Goal: Entertainment & Leisure: Consume media (video, audio)

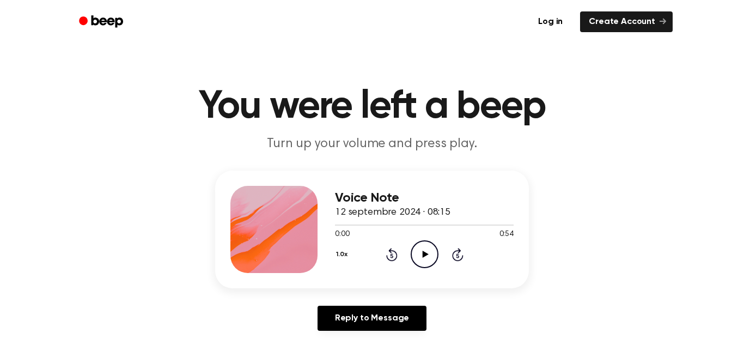
click at [425, 258] on icon "Play Audio" at bounding box center [424, 254] width 28 height 28
click at [426, 265] on icon "Pause Audio" at bounding box center [424, 254] width 28 height 28
click at [423, 244] on icon "Play Audio" at bounding box center [424, 254] width 28 height 28
click at [514, 228] on div "Voice Note 12 septembre 2024 · 08:15 0:54 0:54 Your browser does not support th…" at bounding box center [372, 229] width 314 height 118
click at [412, 226] on div at bounding box center [424, 224] width 179 height 9
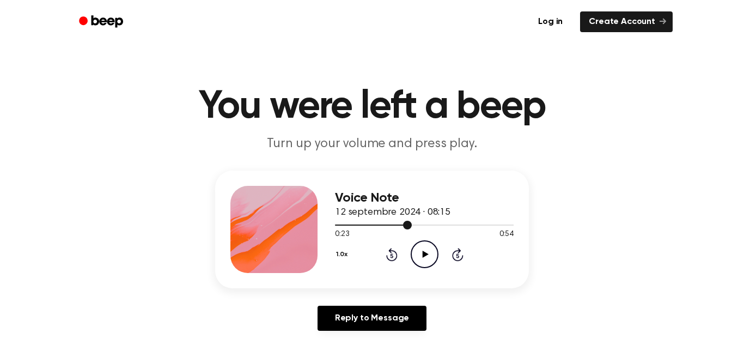
click at [366, 223] on div at bounding box center [424, 224] width 179 height 9
click at [347, 223] on div at bounding box center [424, 224] width 179 height 9
click at [422, 260] on icon "Play Audio" at bounding box center [424, 254] width 28 height 28
click at [428, 251] on icon "Pause Audio" at bounding box center [424, 254] width 28 height 28
click at [419, 261] on icon "Play Audio" at bounding box center [424, 254] width 28 height 28
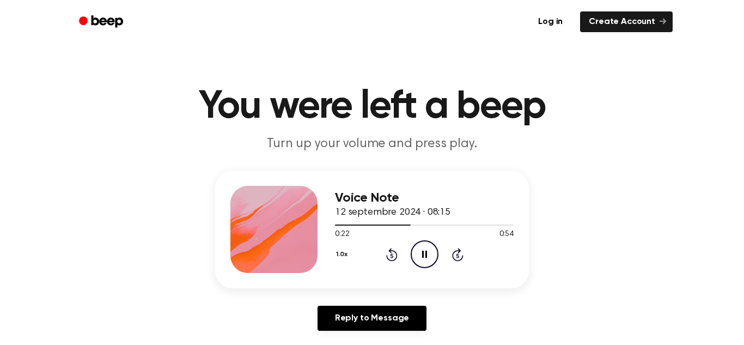
click at [430, 257] on icon "Pause Audio" at bounding box center [424, 254] width 28 height 28
click at [421, 243] on icon "Play Audio" at bounding box center [424, 254] width 28 height 28
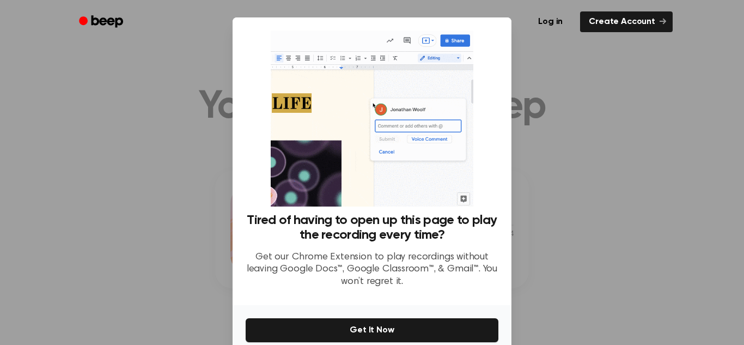
click at [592, 176] on div at bounding box center [372, 172] width 744 height 345
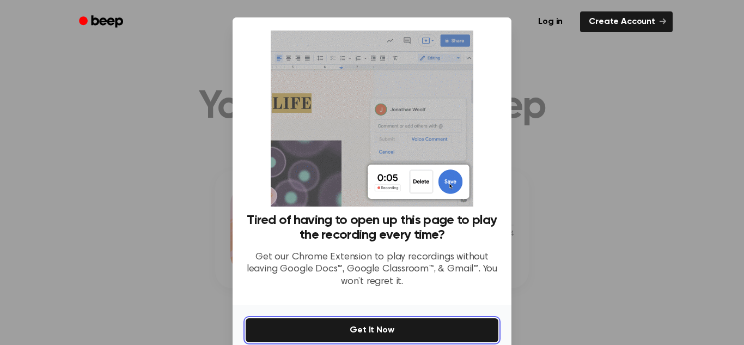
click at [449, 326] on button "Get It Now" at bounding box center [372, 330] width 253 height 24
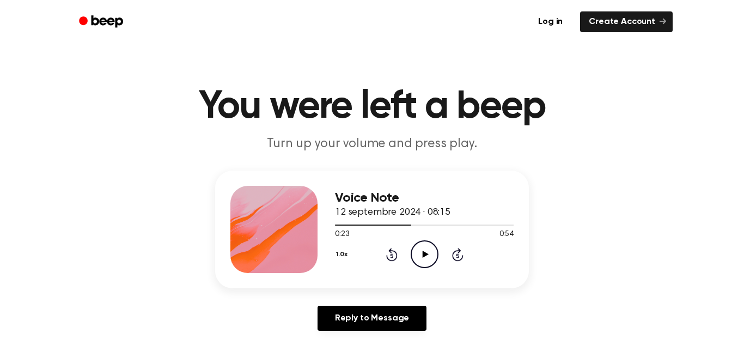
click at [423, 252] on icon "Play Audio" at bounding box center [424, 254] width 28 height 28
click at [429, 262] on icon "Pause Audio" at bounding box center [424, 254] width 28 height 28
click at [432, 253] on icon "Play Audio" at bounding box center [424, 254] width 28 height 28
click at [428, 253] on icon "Pause Audio" at bounding box center [424, 254] width 28 height 28
click at [422, 250] on icon "Play Audio" at bounding box center [424, 254] width 28 height 28
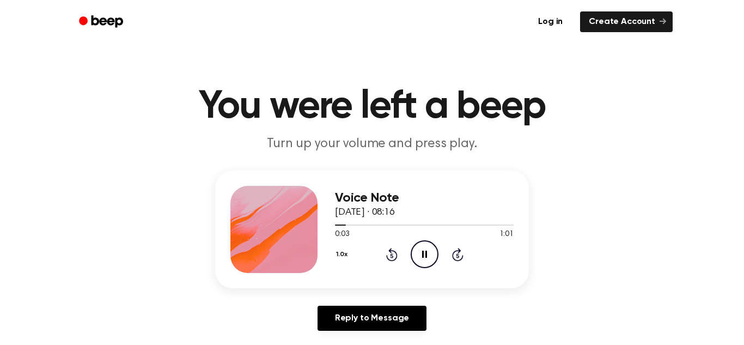
click at [422, 250] on icon "Pause Audio" at bounding box center [424, 254] width 28 height 28
click at [419, 250] on icon "Play Audio" at bounding box center [424, 254] width 28 height 28
click at [420, 250] on icon "Pause Audio" at bounding box center [424, 254] width 28 height 28
click at [420, 250] on icon "Play Audio" at bounding box center [424, 254] width 28 height 28
click at [419, 254] on icon "Pause Audio" at bounding box center [424, 254] width 28 height 28
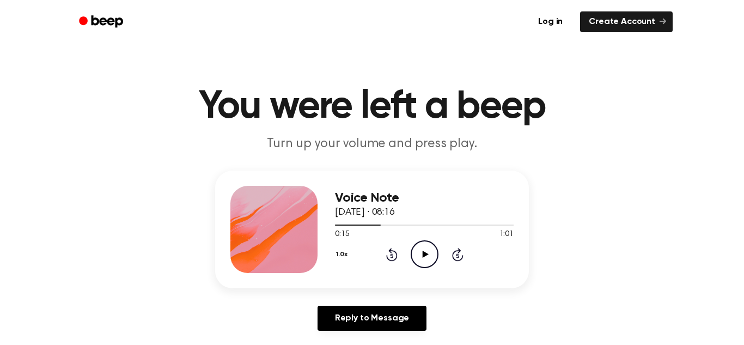
click at [424, 254] on icon at bounding box center [425, 253] width 6 height 7
drag, startPoint x: 432, startPoint y: 247, endPoint x: 426, endPoint y: 238, distance: 10.7
click at [430, 242] on icon "Pause Audio" at bounding box center [424, 254] width 28 height 28
click at [411, 246] on icon "Play Audio" at bounding box center [424, 254] width 28 height 28
click at [429, 251] on icon "Pause Audio" at bounding box center [424, 254] width 28 height 28
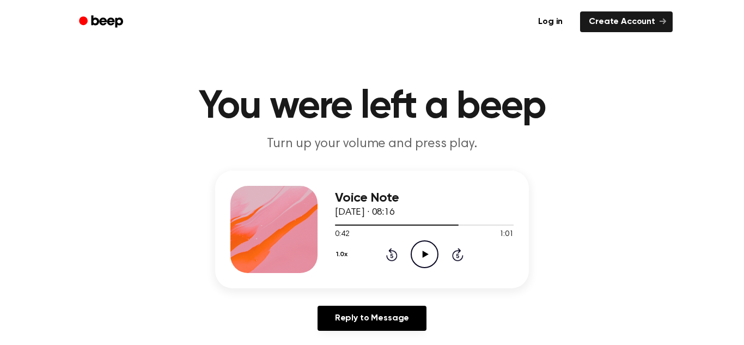
click at [422, 260] on icon "Play Audio" at bounding box center [424, 254] width 28 height 28
click at [422, 249] on icon "Pause Audio" at bounding box center [424, 254] width 28 height 28
